Goal: Task Accomplishment & Management: Manage account settings

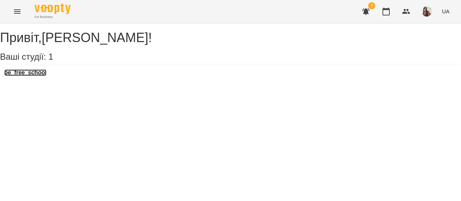
click at [46, 76] on h3 "be_free_school" at bounding box center [25, 72] width 42 height 6
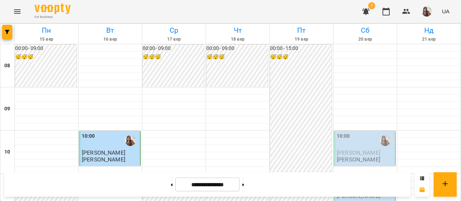
scroll to position [498, 0]
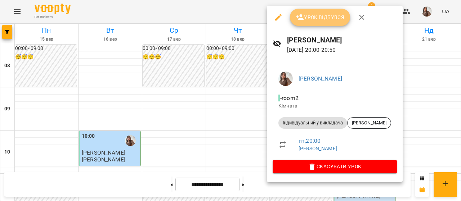
click at [303, 15] on icon "button" at bounding box center [300, 17] width 9 height 9
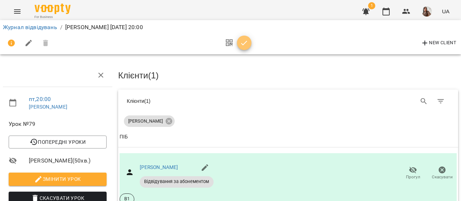
click at [246, 47] on icon "button" at bounding box center [244, 43] width 9 height 9
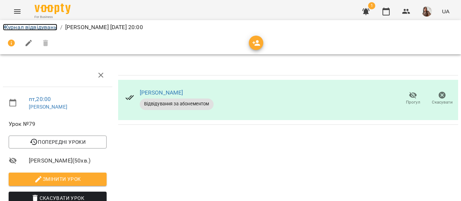
click at [42, 26] on link "Журнал відвідувань" at bounding box center [30, 27] width 54 height 7
